Goal: Transaction & Acquisition: Purchase product/service

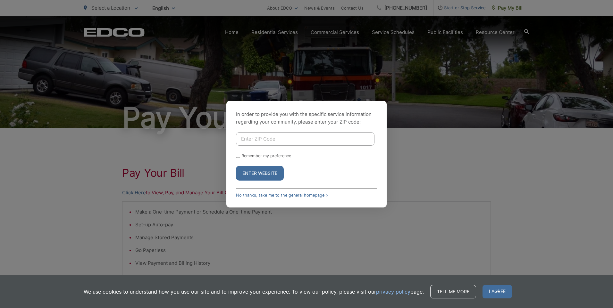
click at [251, 140] on input "Enter ZIP Code" at bounding box center [305, 138] width 139 height 13
type input "92082"
click at [259, 172] on button "Enter Website" at bounding box center [260, 173] width 48 height 15
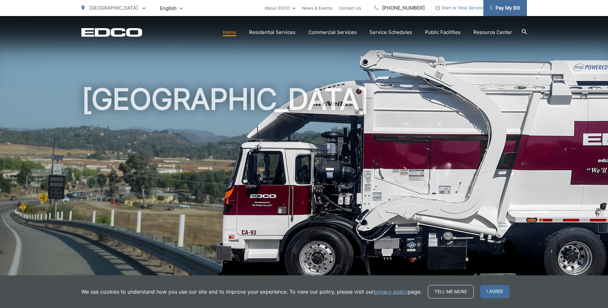
click at [503, 6] on span "Pay My Bill" at bounding box center [505, 8] width 30 height 8
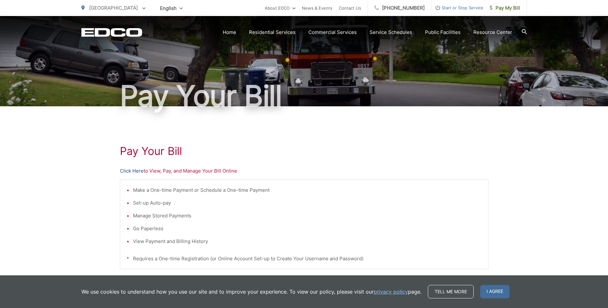
scroll to position [45, 0]
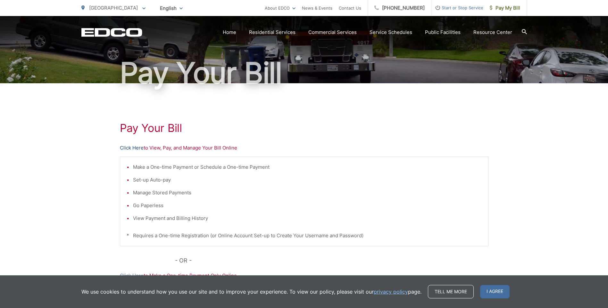
click at [127, 148] on link "Click Here" at bounding box center [132, 148] width 24 height 8
